Goal: Task Accomplishment & Management: Manage account settings

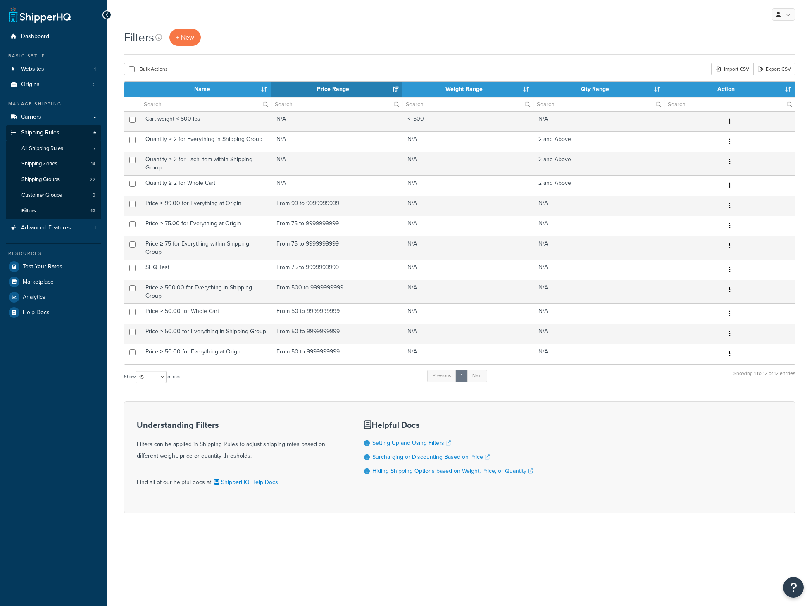
select select "15"
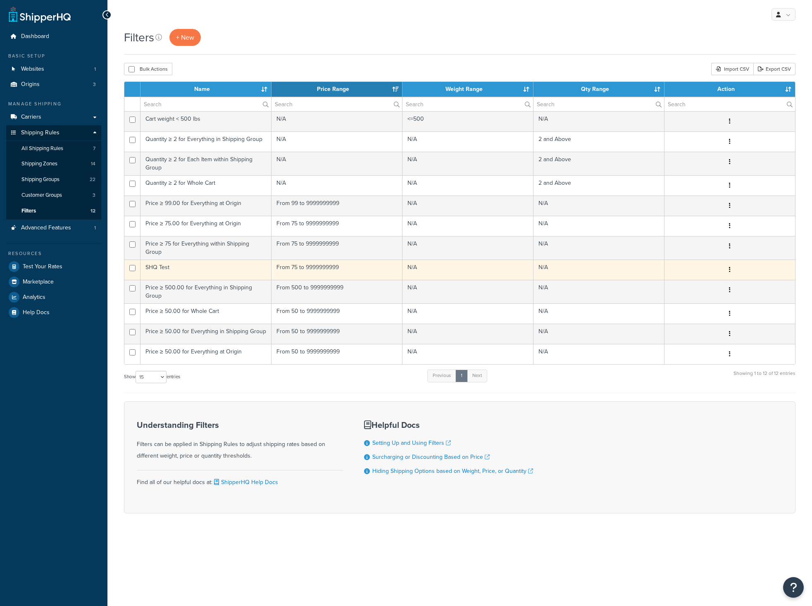
click at [205, 263] on td "SHQ Test" at bounding box center [205, 269] width 131 height 20
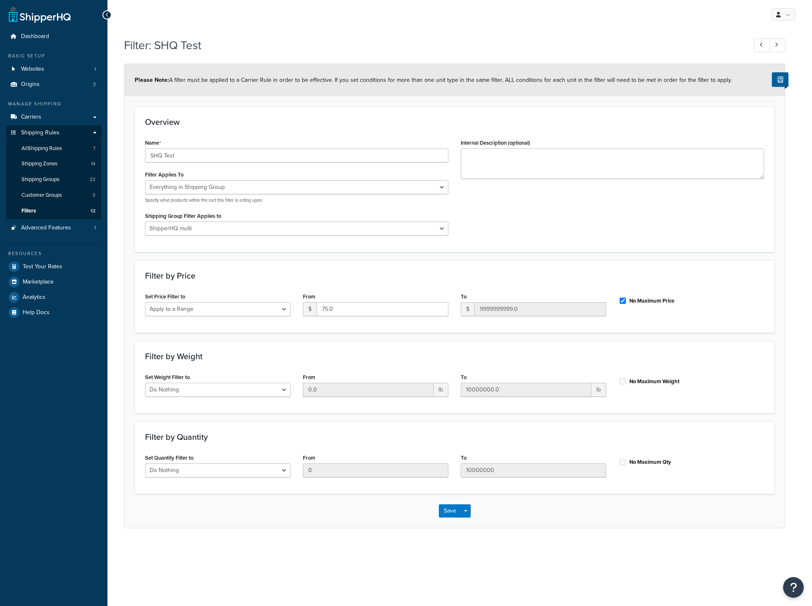
select select "SHIPPING_GROUP"
select select "294396"
select select "range"
click at [145, 302] on select "Do Nothing Apply to a Range" at bounding box center [217, 309] width 145 height 14
click at [207, 311] on select "Do Nothing Apply to a Range" at bounding box center [217, 309] width 145 height 14
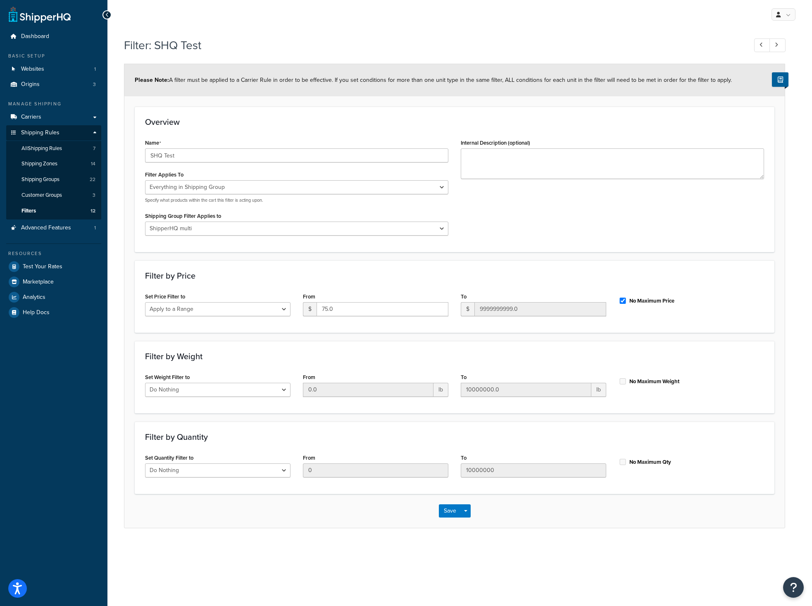
click at [259, 288] on div "Filter by Price Set Price Filter to Do Nothing Apply to a Range From $ 75.0 To …" at bounding box center [455, 296] width 640 height 72
click at [145, 221] on select "All shipping groups Large Medium Small SHIP CENTRAL DROPSHIP Prepper All Natura…" at bounding box center [296, 228] width 303 height 14
click at [213, 229] on select "All shipping groups Large Medium Small SHIP CENTRAL DROPSHIP Prepper All Natura…" at bounding box center [296, 228] width 303 height 14
click at [145, 221] on select "All shipping groups Large Medium Small SHIP CENTRAL DROPSHIP Prepper All Natura…" at bounding box center [296, 228] width 303 height 14
click at [213, 229] on select "All shipping groups Large Medium Small SHIP CENTRAL DROPSHIP Prepper All Natura…" at bounding box center [296, 228] width 303 height 14
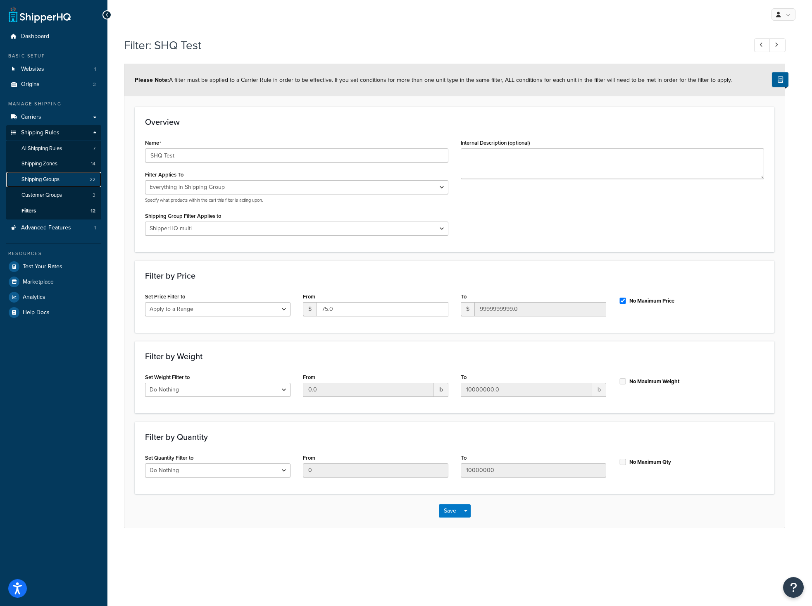
click at [39, 182] on span "Shipping Groups" at bounding box center [40, 179] width 38 height 7
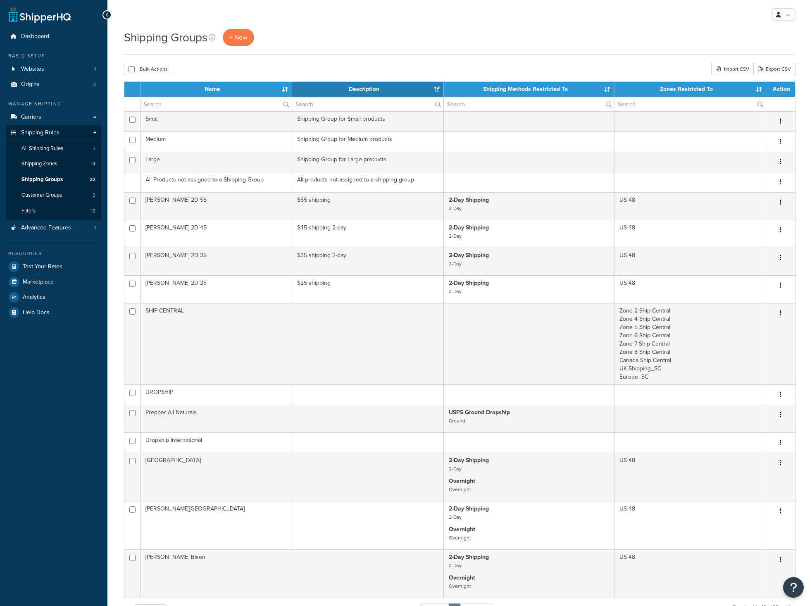
select select "15"
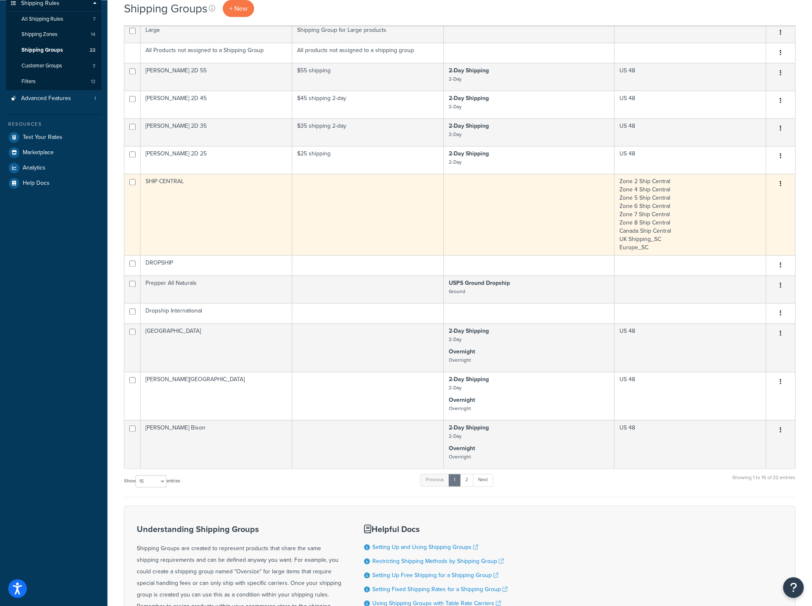
scroll to position [169, 0]
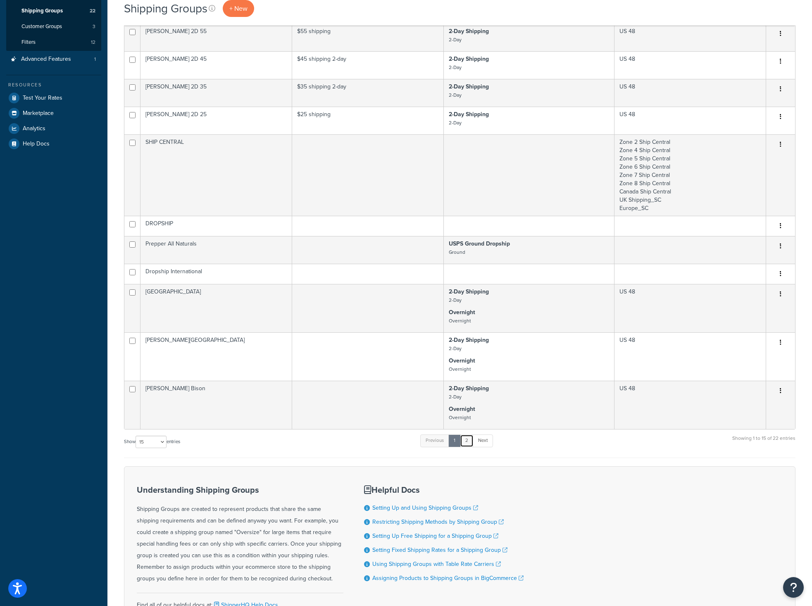
click at [469, 442] on link "2" at bounding box center [467, 440] width 14 height 12
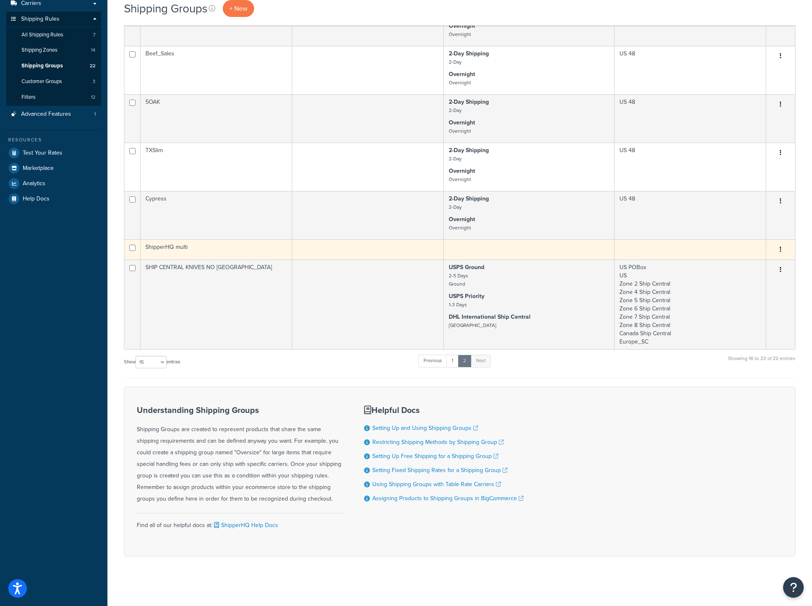
click at [177, 245] on td "ShipperHQ multi" at bounding box center [216, 249] width 152 height 20
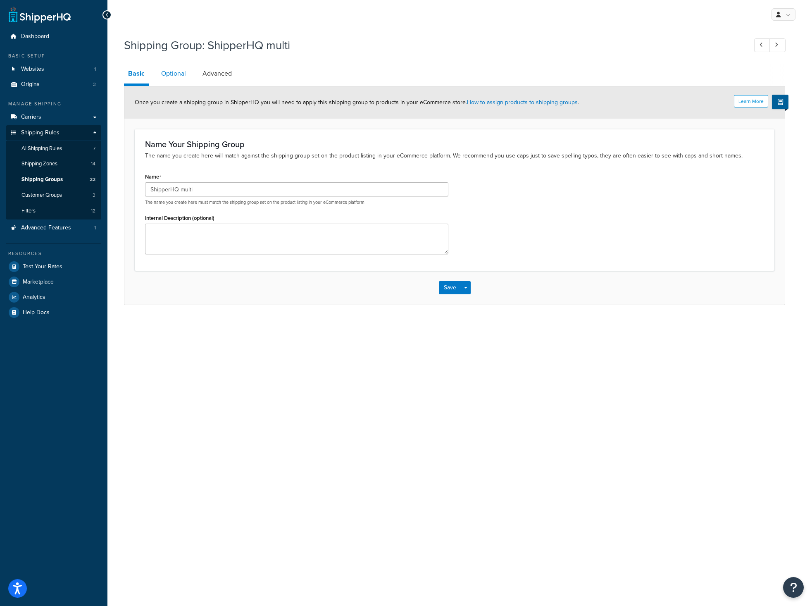
click at [176, 79] on link "Optional" at bounding box center [173, 74] width 33 height 20
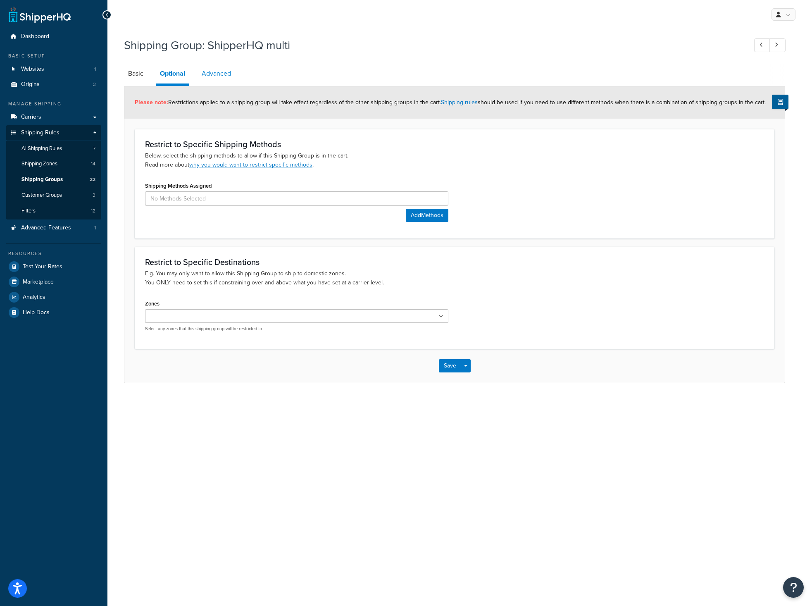
click at [225, 73] on link "Advanced" at bounding box center [216, 74] width 38 height 20
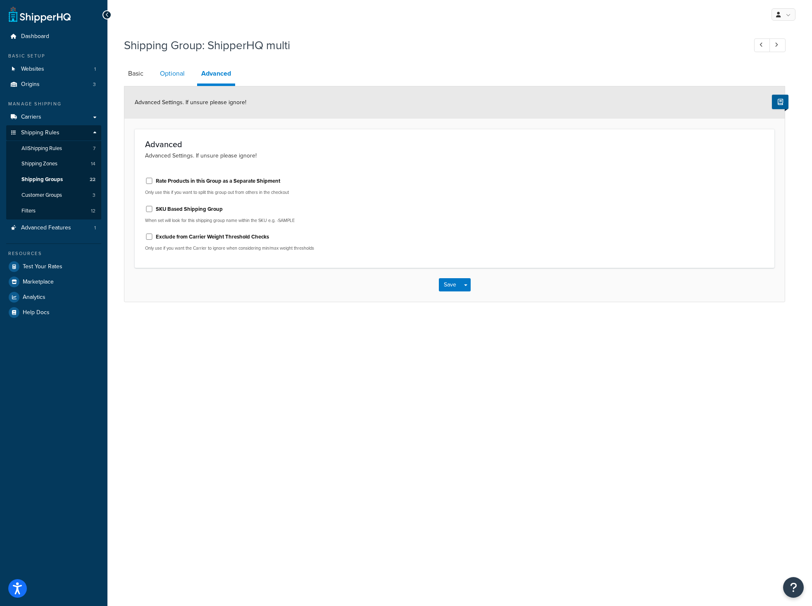
click at [167, 74] on link "Optional" at bounding box center [172, 74] width 33 height 20
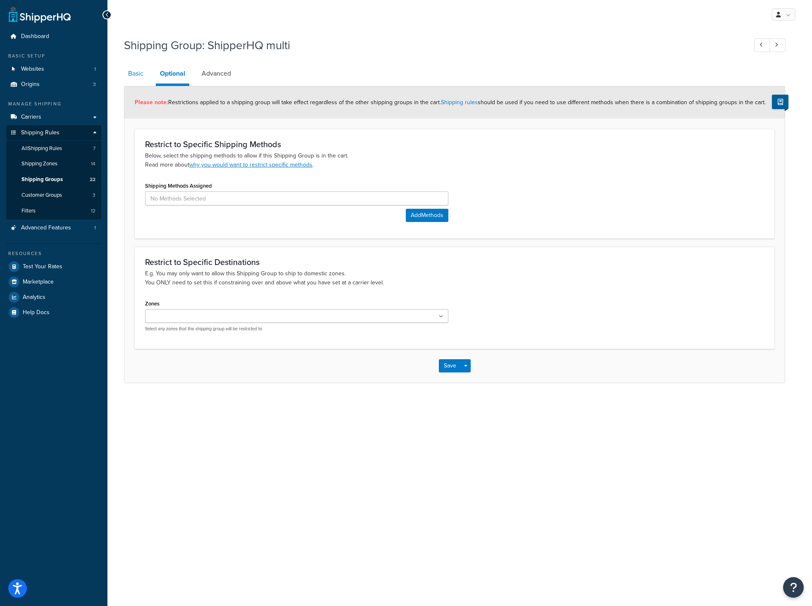
click at [139, 72] on link "Basic" at bounding box center [136, 74] width 24 height 20
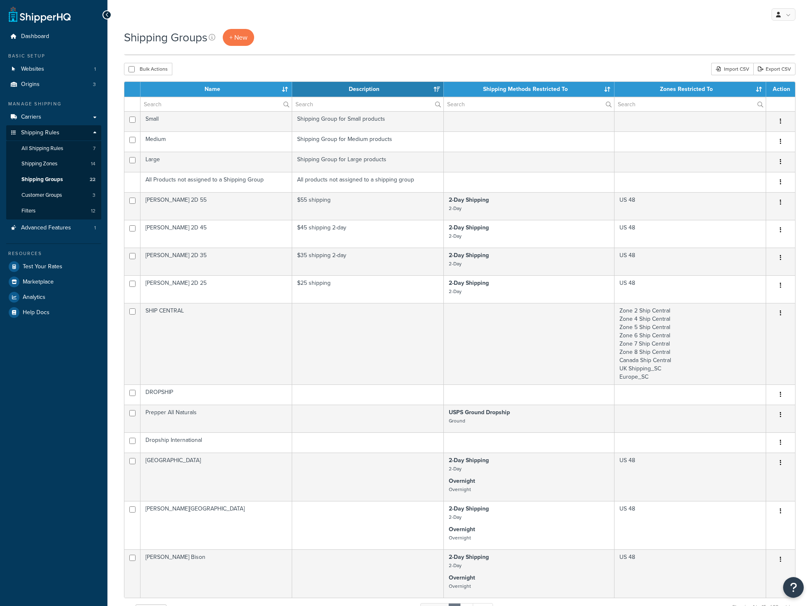
select select "15"
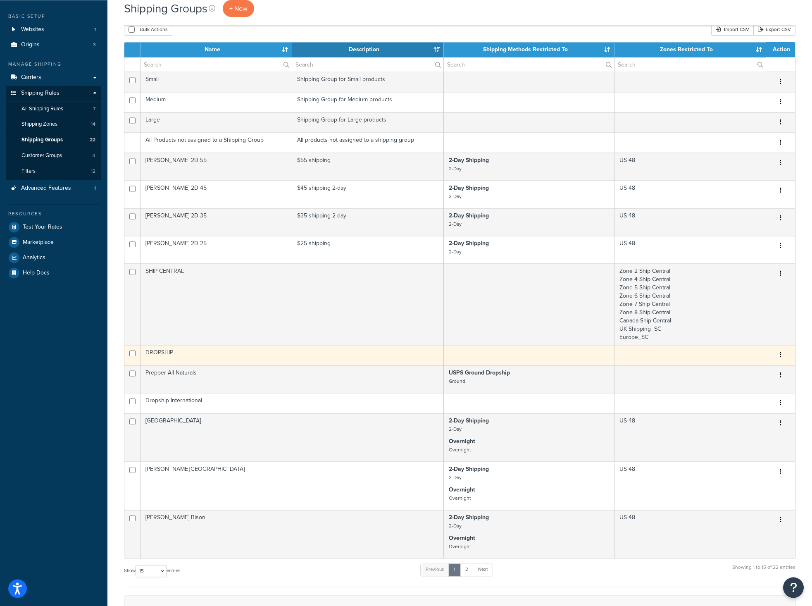
scroll to position [31, 0]
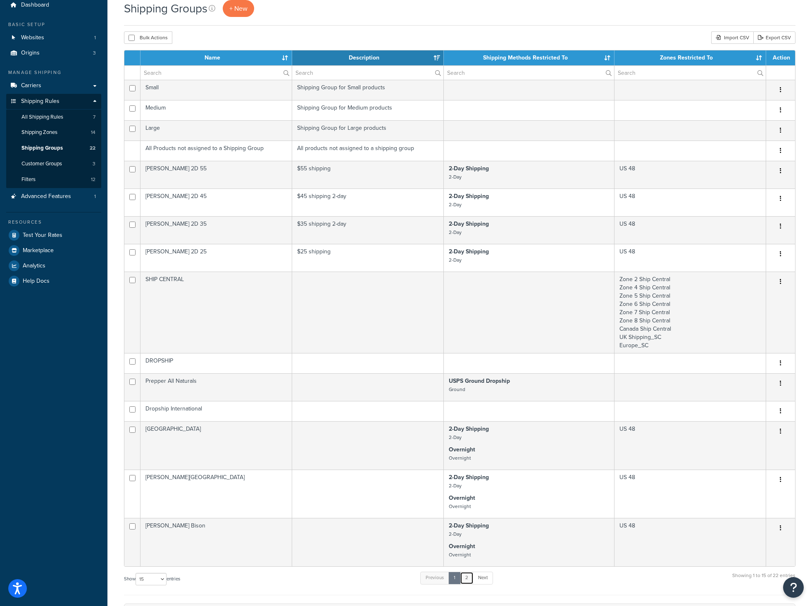
click at [468, 582] on link "2" at bounding box center [467, 577] width 14 height 12
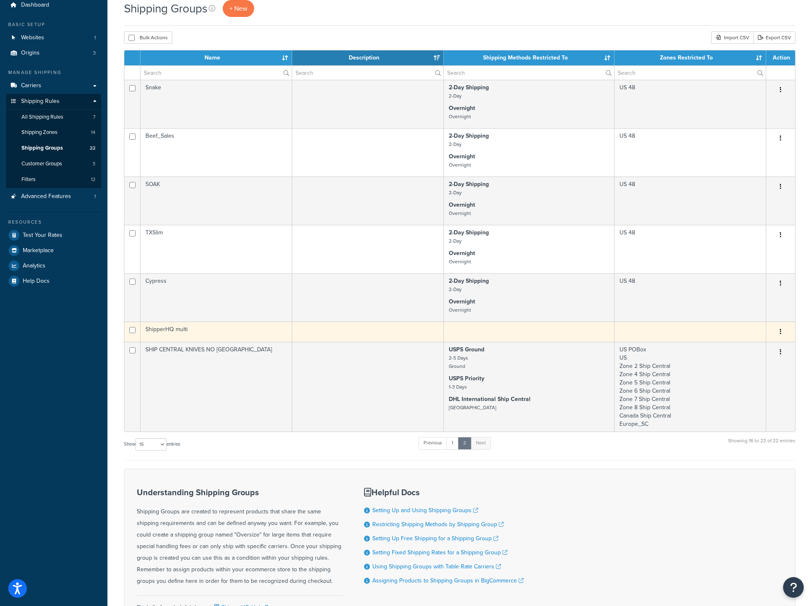
click at [179, 332] on td "ShipperHQ multi" at bounding box center [216, 331] width 152 height 20
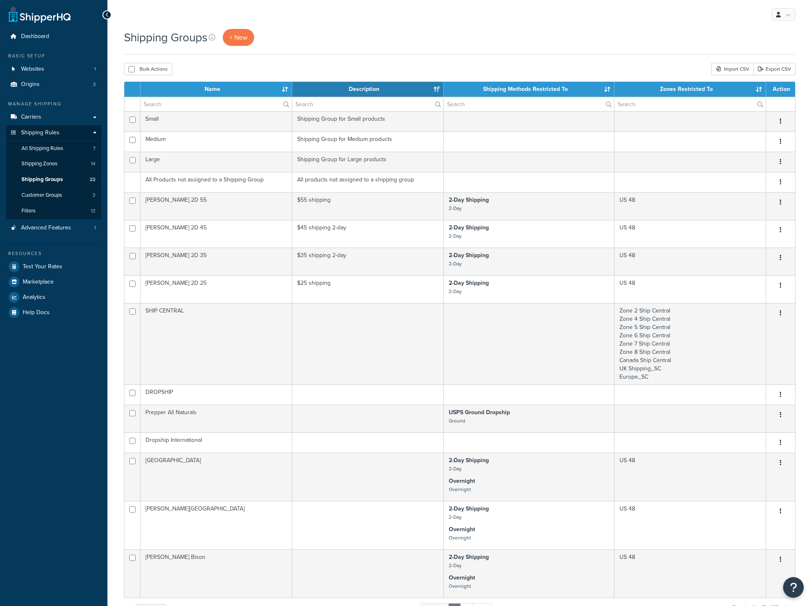
select select "15"
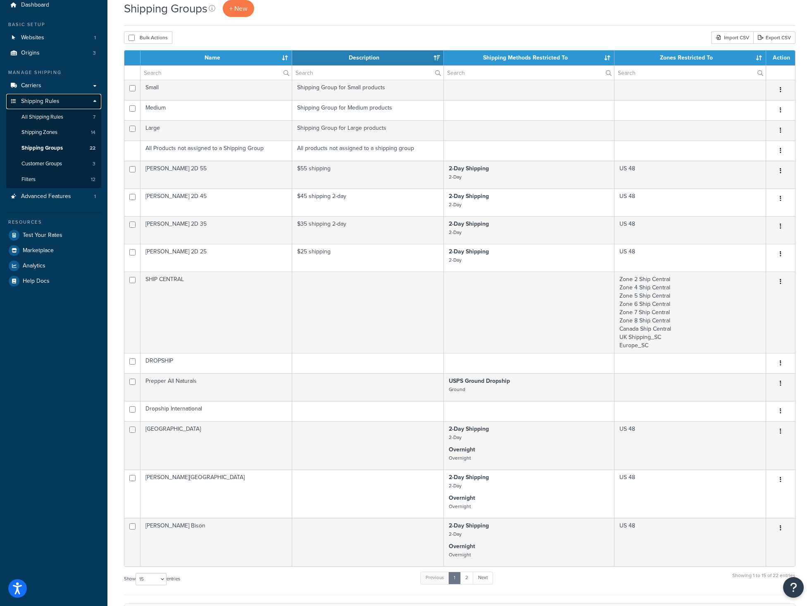
click at [45, 102] on span "Shipping Rules" at bounding box center [40, 101] width 38 height 7
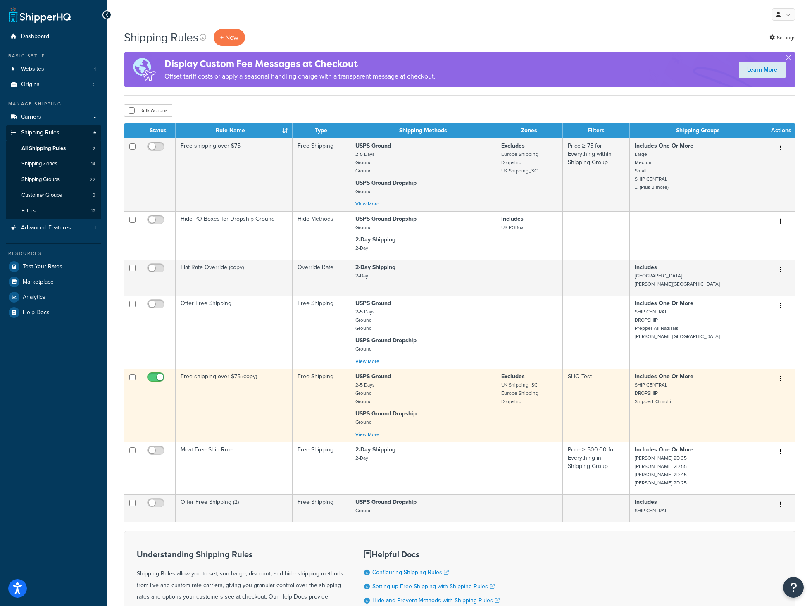
click at [228, 389] on td "Free shipping over $75 (copy)" at bounding box center [234, 405] width 117 height 73
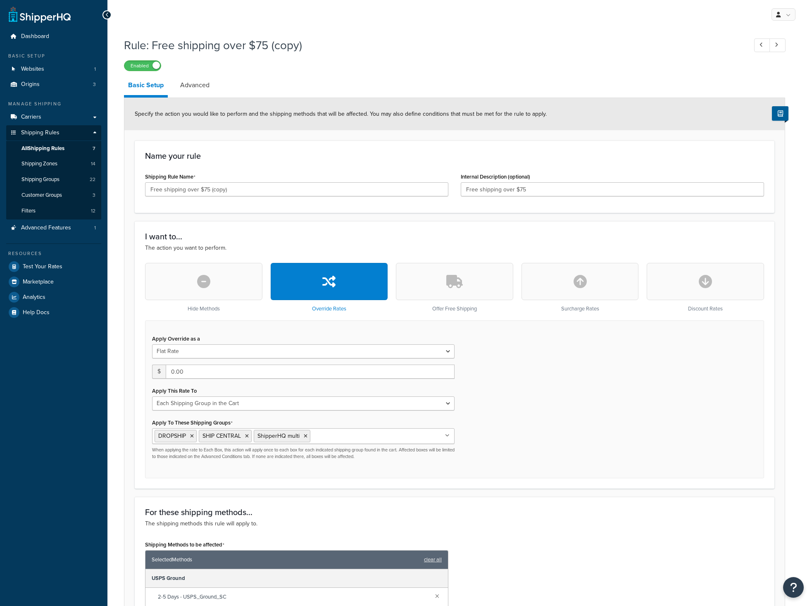
select select "SHIPPING_GROUP"
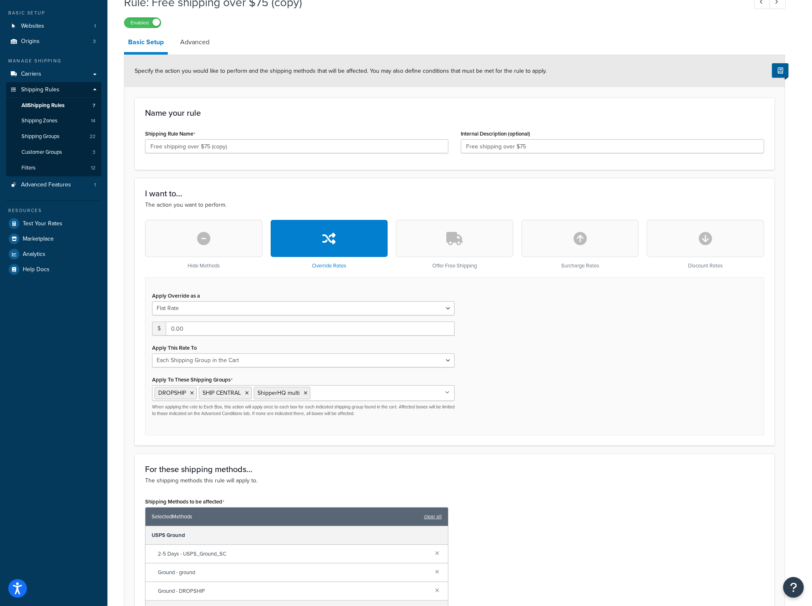
scroll to position [42, 0]
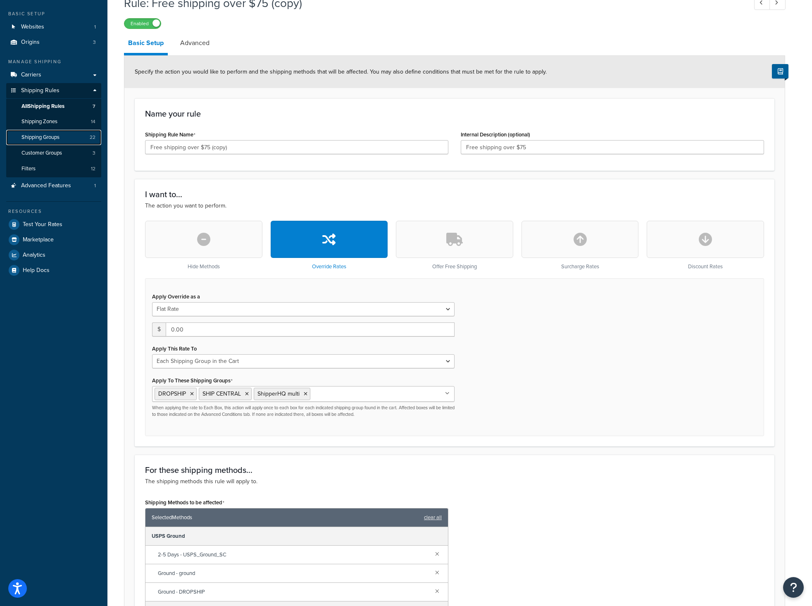
click at [48, 133] on link "Shipping Groups 22" at bounding box center [53, 137] width 95 height 15
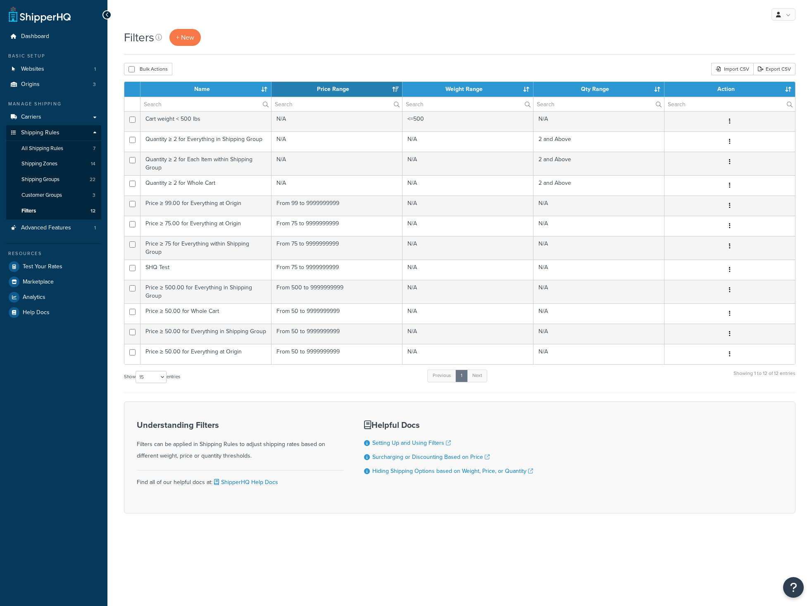
select select "15"
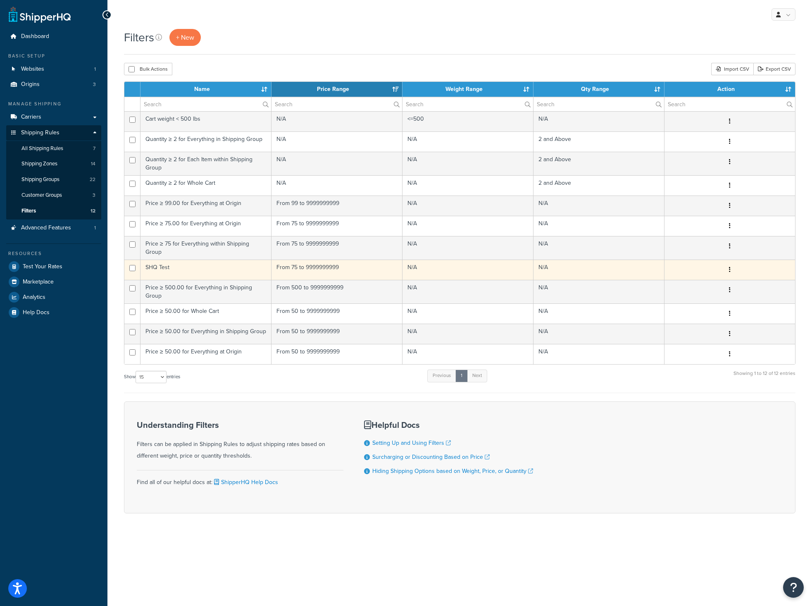
click at [167, 263] on td "SHQ Test" at bounding box center [205, 269] width 131 height 20
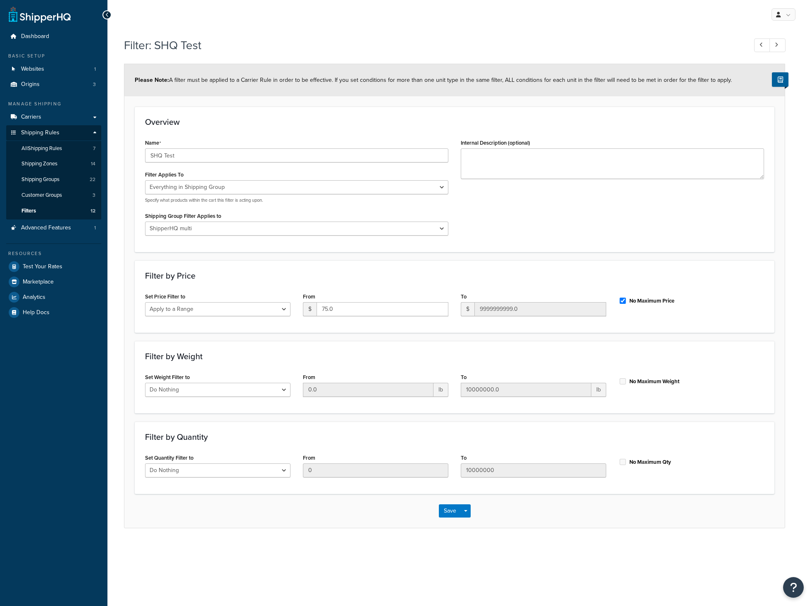
select select "SHIPPING_GROUP"
select select "294396"
select select "range"
click at [145, 221] on select "All shipping groups Large Medium Small SHIP CENTRAL DROPSHIP Prepper All Natura…" at bounding box center [296, 228] width 303 height 14
click at [206, 227] on select "All shipping groups Large Medium Small SHIP CENTRAL DROPSHIP Prepper All Natura…" at bounding box center [296, 228] width 303 height 14
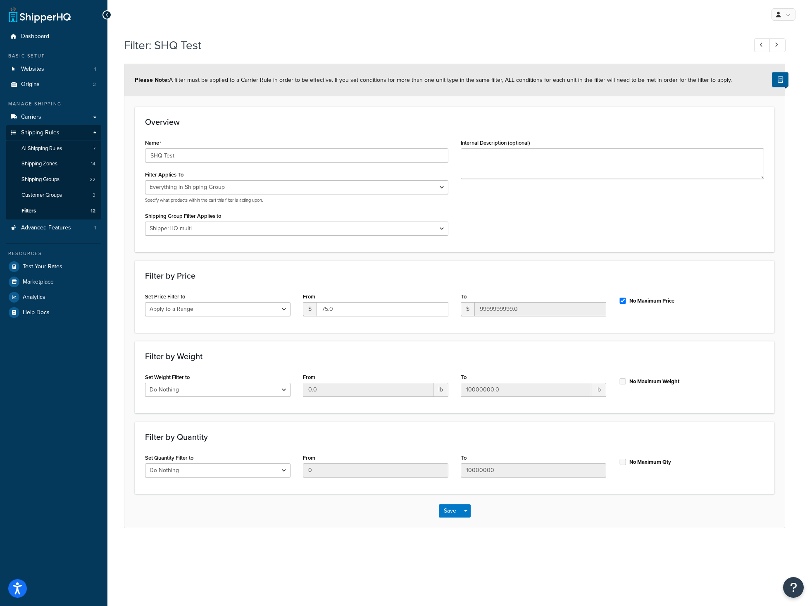
click at [708, 240] on div "Name SHQ Test Filter Applies To Whole Cart Everything in Shipping Group Everyth…" at bounding box center [454, 189] width 631 height 105
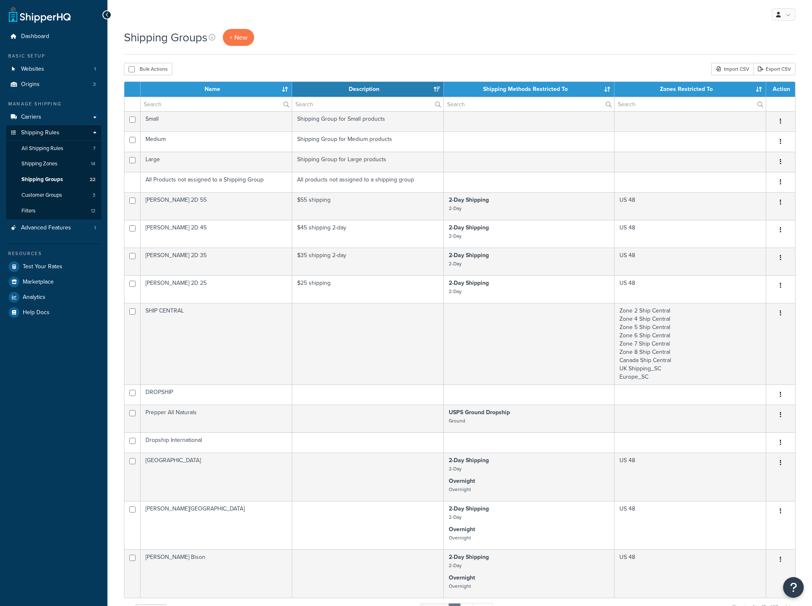
select select "15"
click at [527, 22] on div "My Profile Billing Global Settings Contact Us Logout" at bounding box center [459, 14] width 704 height 29
click at [544, 34] on div "Shipping Groups + New" at bounding box center [459, 37] width 671 height 17
click at [33, 80] on link "Origins 3" at bounding box center [53, 84] width 95 height 15
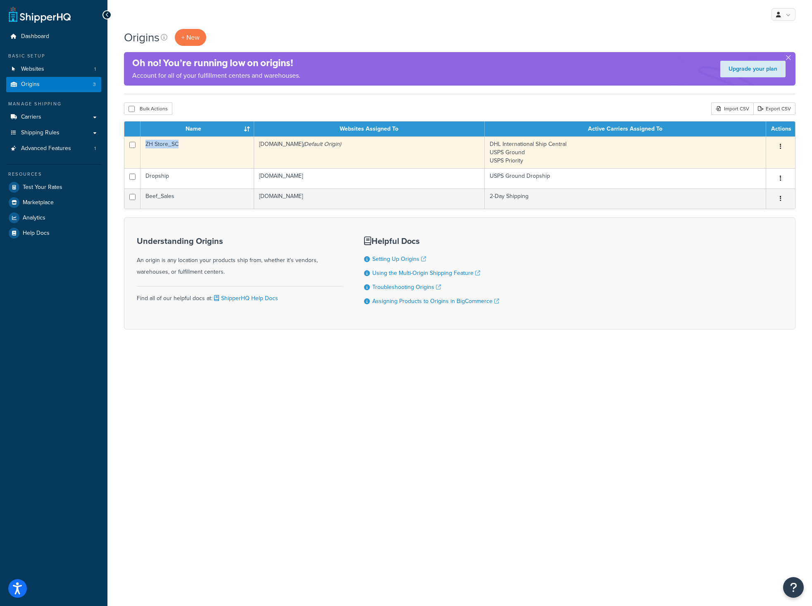
copy td "ZH Store_SC"
drag, startPoint x: 183, startPoint y: 143, endPoint x: 145, endPoint y: 146, distance: 38.6
click at [145, 146] on td "ZH Store_SC" at bounding box center [197, 152] width 114 height 32
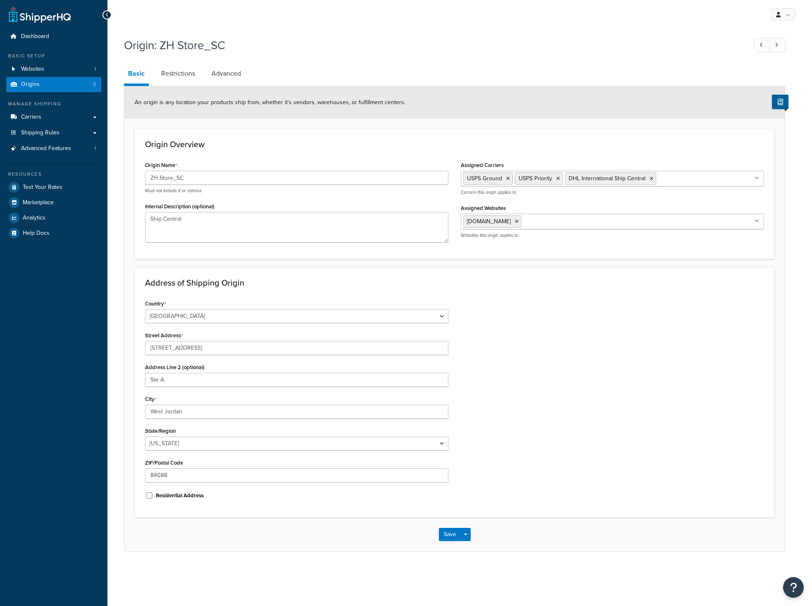
select select "44"
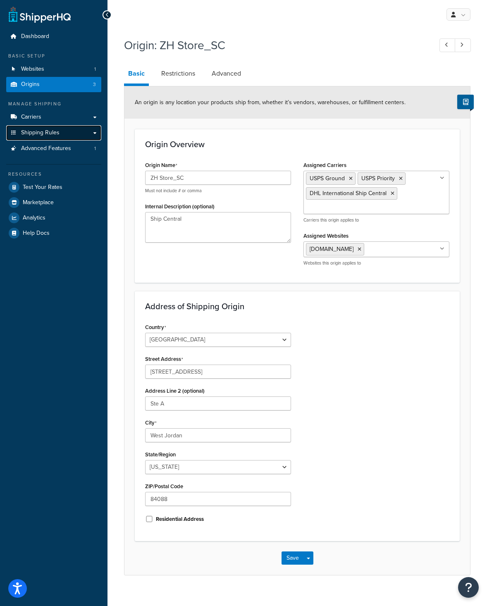
click at [40, 136] on span "Shipping Rules" at bounding box center [40, 132] width 38 height 7
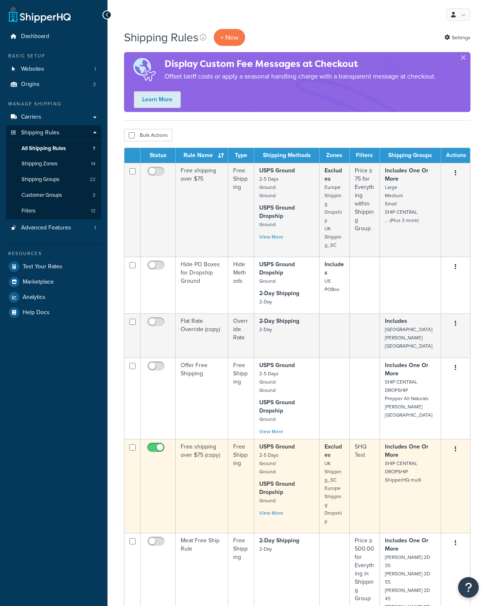
click at [163, 439] on td at bounding box center [157, 486] width 35 height 94
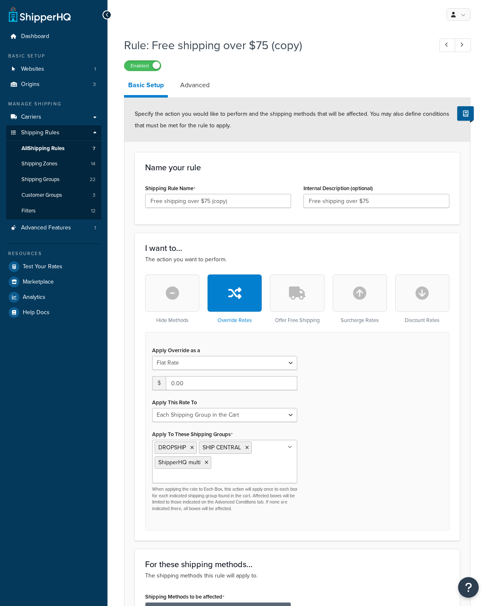
select select "SHIPPING_GROUP"
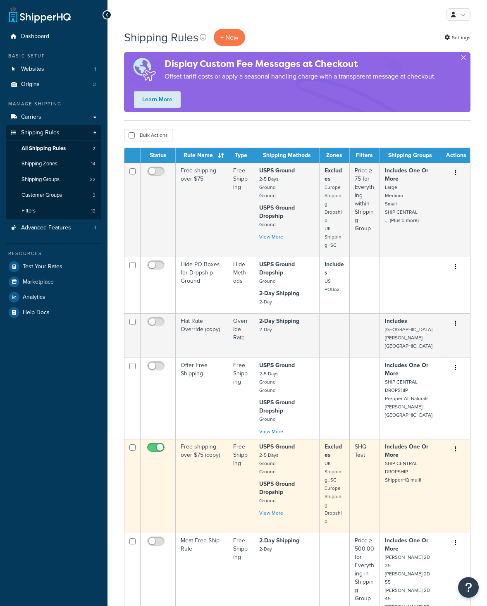
click at [155, 444] on input "checkbox" at bounding box center [156, 449] width 23 height 10
checkbox input "false"
